Goal: Task Accomplishment & Management: Use online tool/utility

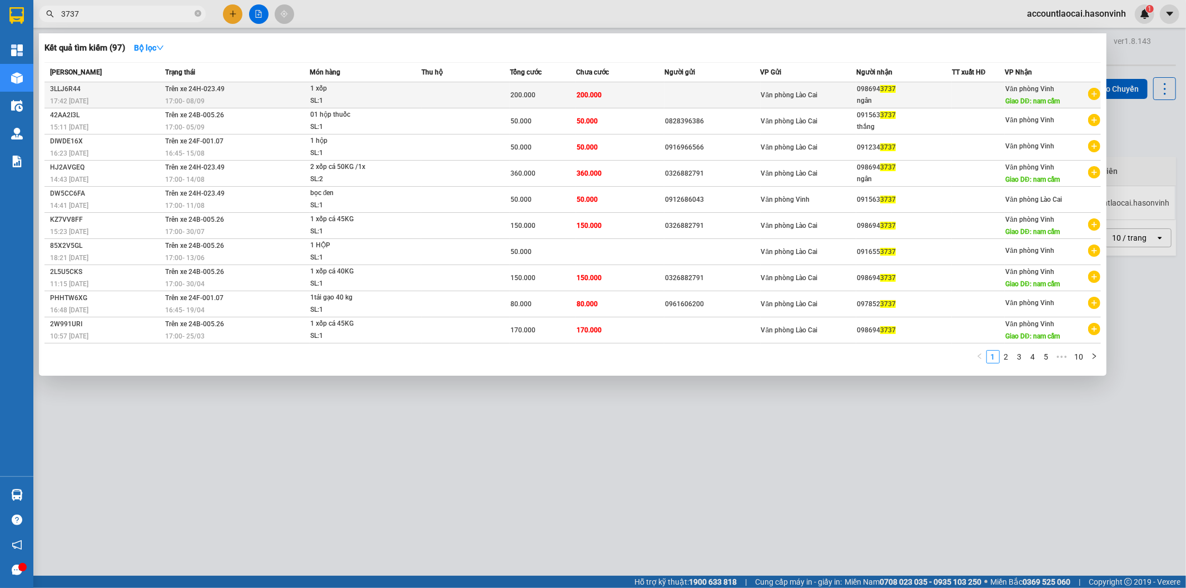
type input "3737"
click at [386, 93] on div "1 xốp" at bounding box center [351, 89] width 83 height 12
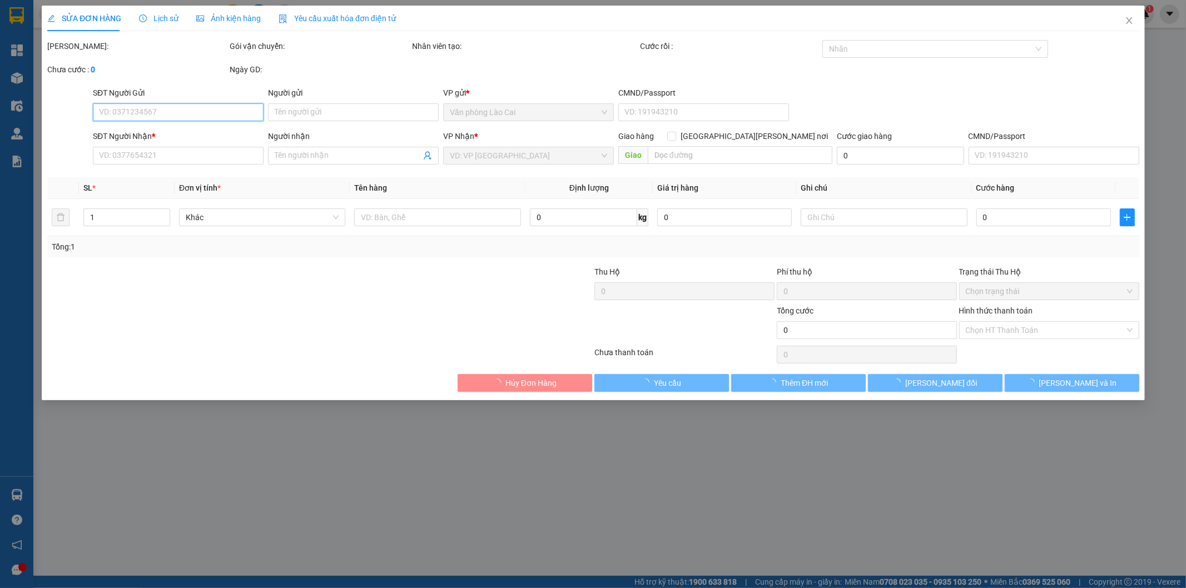
type input "0986943737"
type input "ngân"
type input "nam cấm"
type input "200.000"
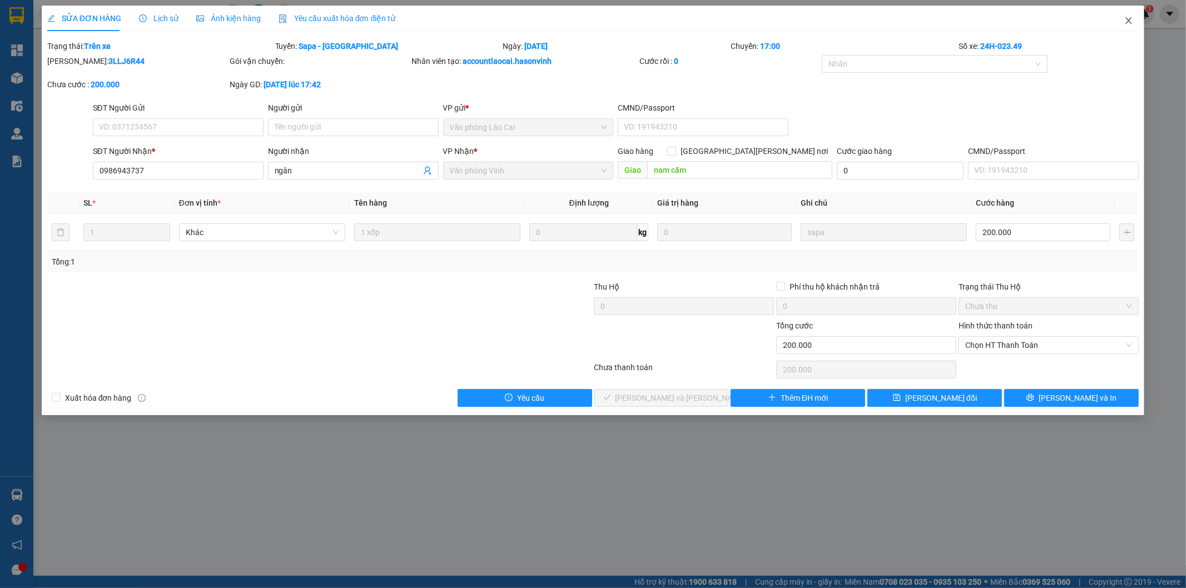
click at [1130, 20] on icon "close" at bounding box center [1129, 20] width 6 height 7
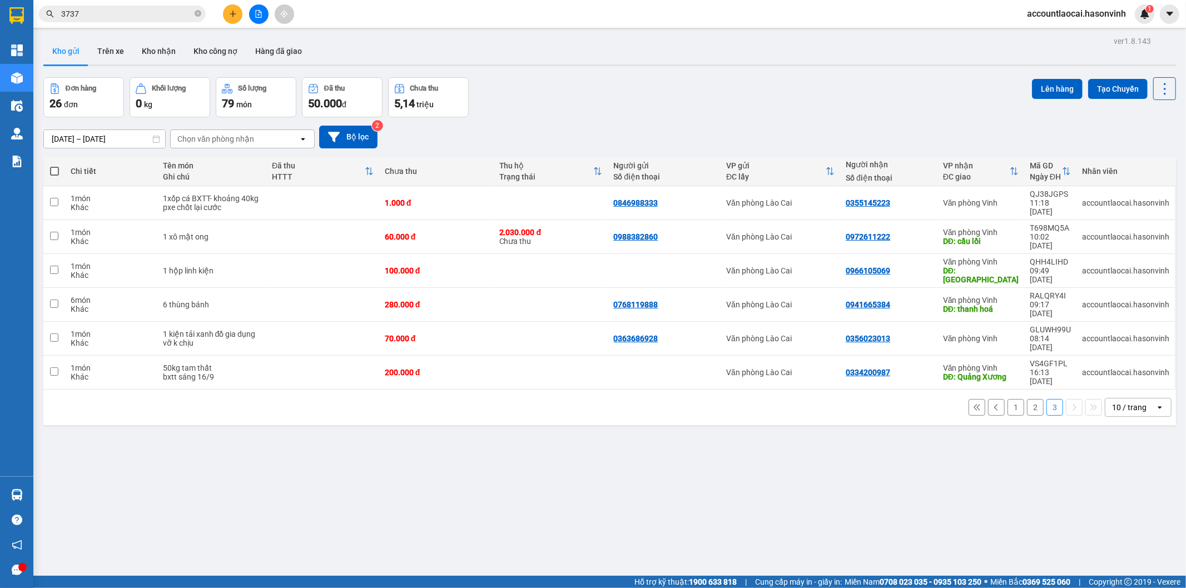
click at [491, 480] on div "ver 1.8.143 Kho gửi Trên xe Kho [PERSON_NAME] công nợ Hàng đã [PERSON_NAME] hàn…" at bounding box center [609, 327] width 1141 height 588
